Goal: Transaction & Acquisition: Purchase product/service

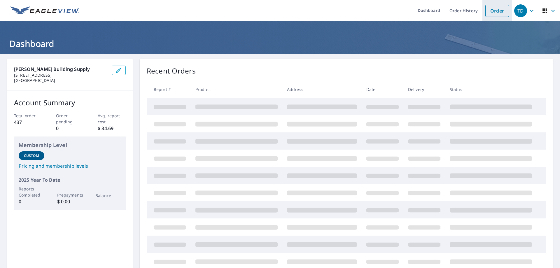
drag, startPoint x: 495, startPoint y: 8, endPoint x: 491, endPoint y: 8, distance: 3.5
click at [495, 8] on link "Order" at bounding box center [497, 11] width 24 height 12
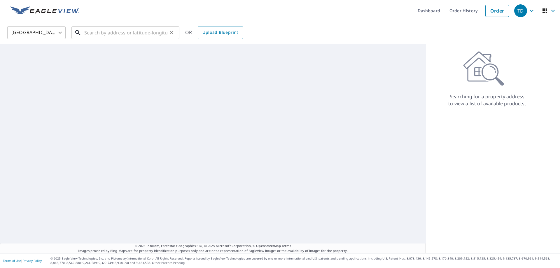
click at [95, 31] on input "text" at bounding box center [125, 32] width 83 height 16
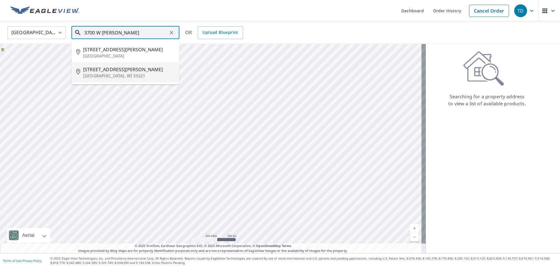
click at [106, 76] on p "[GEOGRAPHIC_DATA], WI 53221" at bounding box center [129, 76] width 92 height 6
type input "[STREET_ADDRESS][PERSON_NAME]"
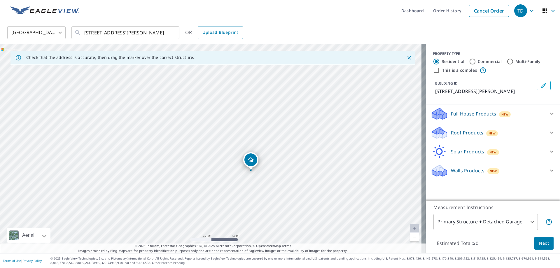
drag, startPoint x: 262, startPoint y: 139, endPoint x: 243, endPoint y: 178, distance: 42.4
click at [243, 178] on div "[STREET_ADDRESS][PERSON_NAME]" at bounding box center [213, 148] width 426 height 209
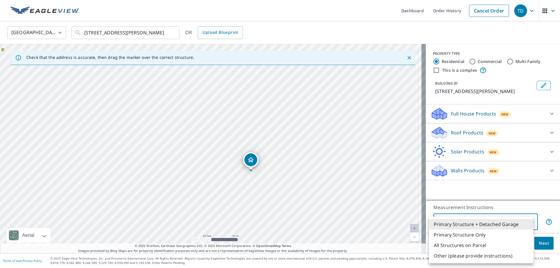
click at [481, 223] on body "TD TD Dashboard Order History Cancel Order TD [GEOGRAPHIC_DATA] [GEOGRAPHIC_DAT…" at bounding box center [280, 134] width 560 height 268
click at [467, 233] on li "Primary Structure Only" at bounding box center [481, 235] width 104 height 10
type input "2"
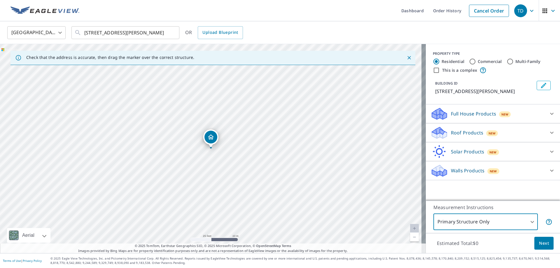
click at [469, 170] on p "Walls Products" at bounding box center [468, 170] width 34 height 7
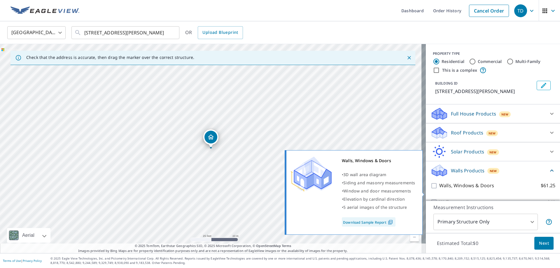
click at [432, 189] on input "Walls, Windows & Doors $61.25" at bounding box center [434, 185] width 9 height 7
checkbox input "true"
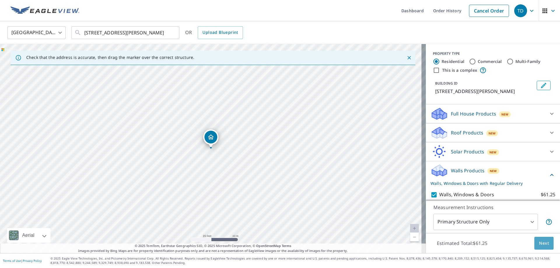
click at [543, 243] on span "Next" at bounding box center [544, 243] width 10 height 7
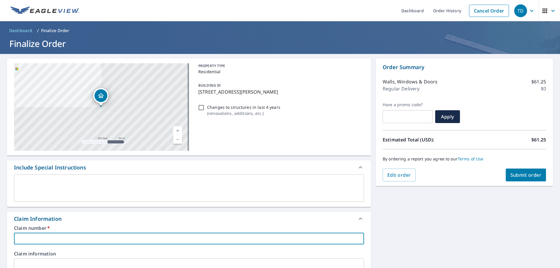
click at [31, 239] on input "text" at bounding box center [189, 239] width 350 height 12
type input "7939137"
click at [512, 173] on span "Submit order" at bounding box center [525, 175] width 31 height 6
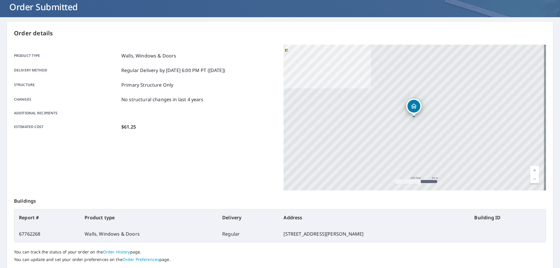
scroll to position [75, 0]
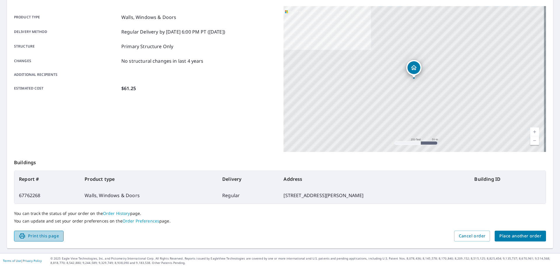
click at [40, 236] on span "Print this page" at bounding box center [39, 235] width 40 height 7
